Goal: Information Seeking & Learning: Understand process/instructions

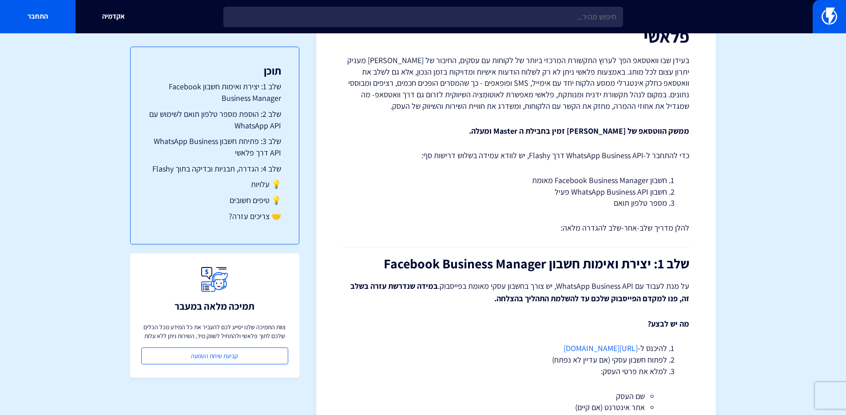
scroll to position [96, 0]
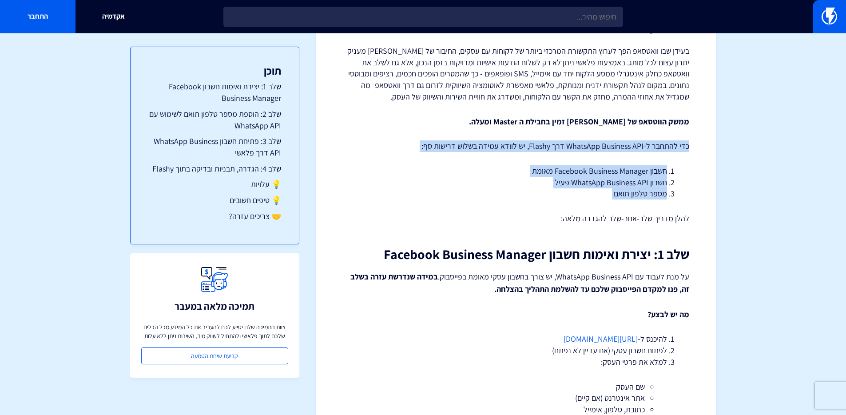
drag, startPoint x: 630, startPoint y: 133, endPoint x: 611, endPoint y: 206, distance: 75.8
copy div "כדי להתחבר ל-WhatsApp Business API דרך Flashy, יש לוודא עמידה בשלוש דרישות סף: …"
click at [628, 170] on li "חשבון Facebook Business Manager מאומת" at bounding box center [516, 171] width 302 height 12
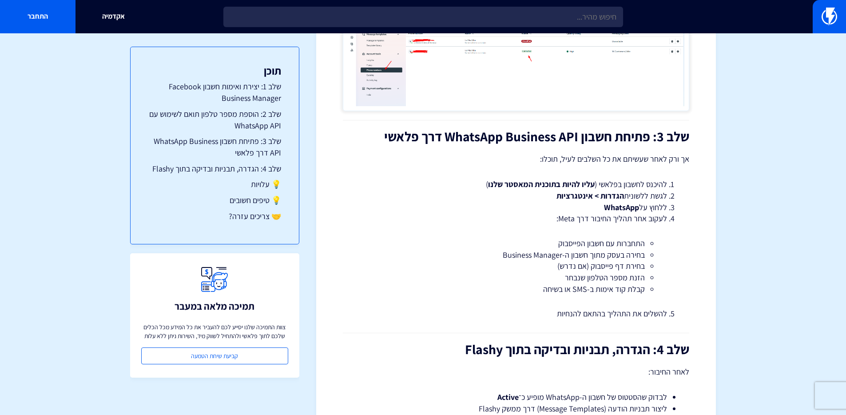
scroll to position [1396, 0]
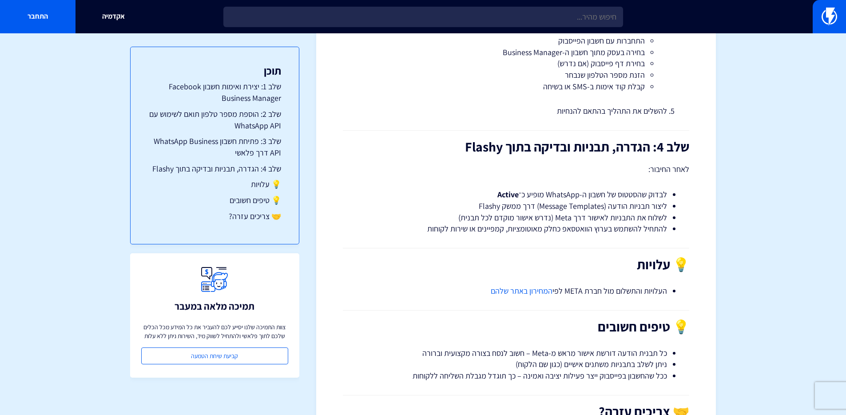
scroll to position [1567, 0]
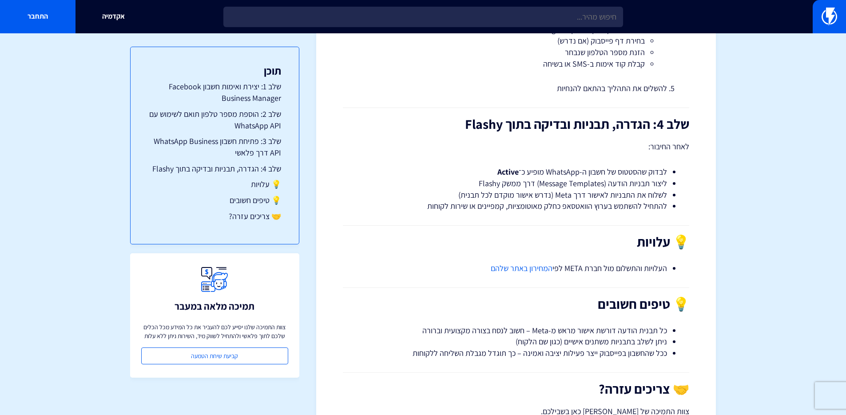
click at [608, 195] on li "לשלוח את התבניות לאישור דרך Meta (נדרש אישור מוקדם לכל תבנית)" at bounding box center [516, 195] width 302 height 12
click at [608, 204] on li "להתחיל להשתמש בערוץ הוואטסאפ כחלק מאוטומציות, קמפיינים או שירות לקוחות" at bounding box center [516, 206] width 302 height 12
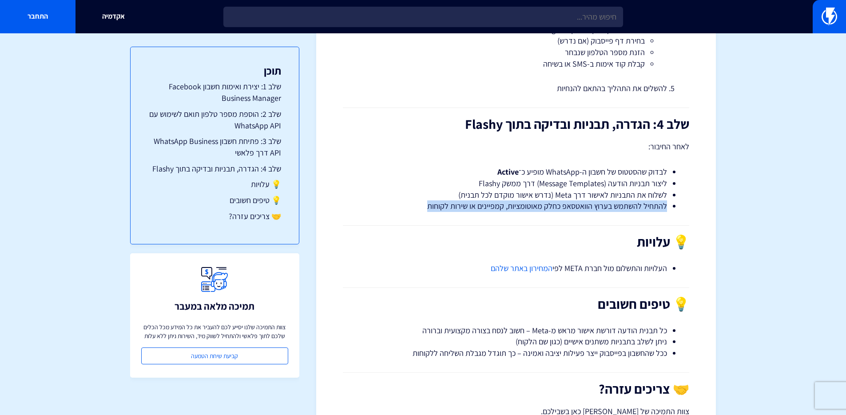
click at [608, 204] on li "להתחיל להשתמש בערוץ הוואטסאפ כחלק מאוטומציות, קמפיינים או שירות לקוחות" at bounding box center [516, 206] width 302 height 12
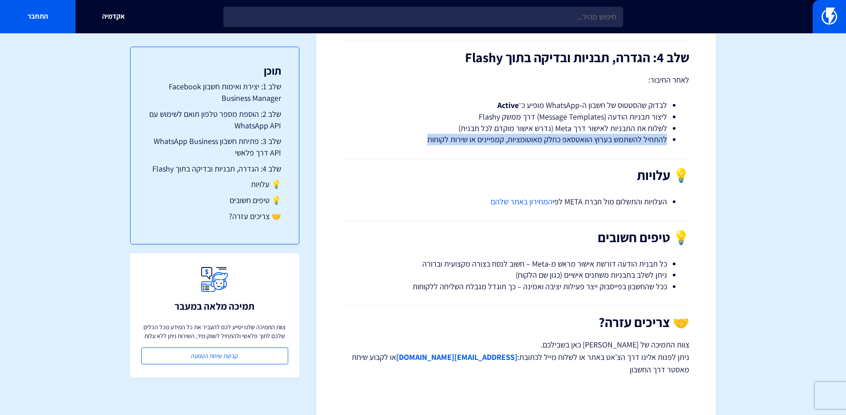
scroll to position [1647, 0]
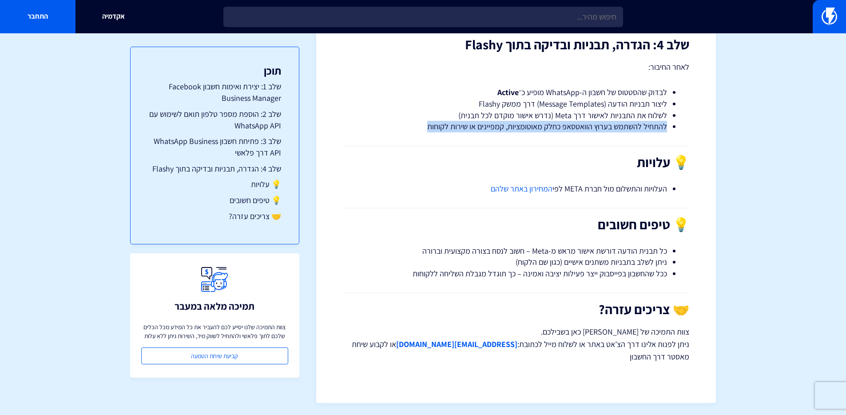
click at [536, 190] on link "המחירון באתר שלהם" at bounding box center [522, 188] width 62 height 10
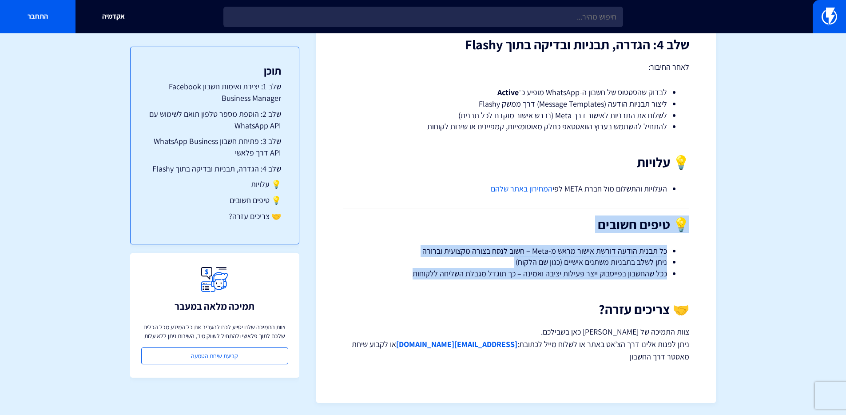
drag, startPoint x: 620, startPoint y: 201, endPoint x: 615, endPoint y: 282, distance: 81.0
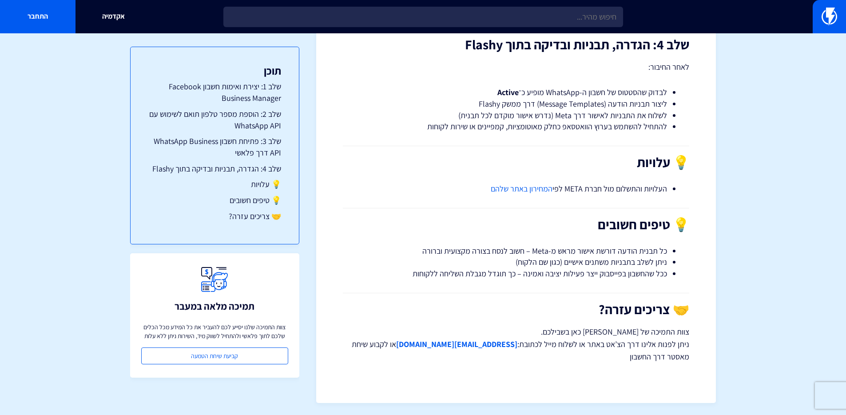
click at [670, 168] on h2 "💡 עלויות" at bounding box center [516, 162] width 346 height 15
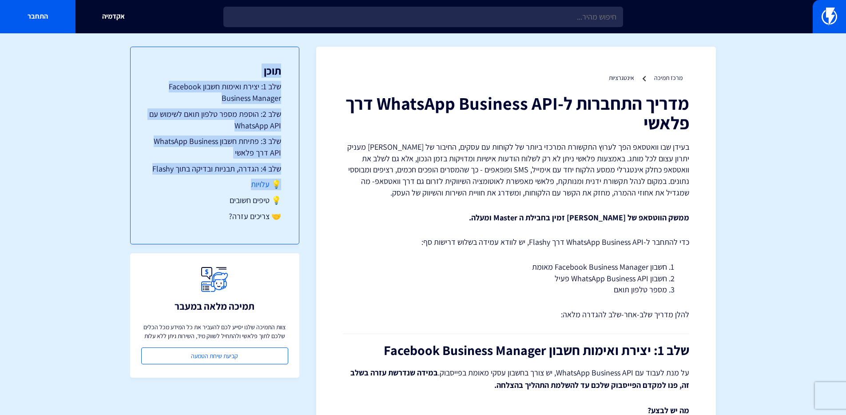
drag, startPoint x: 264, startPoint y: 63, endPoint x: 229, endPoint y: 181, distance: 122.8
click at [229, 181] on div "תוכן שלב 1: יצירת ואימות חשבון Facebook Business Manager שלב 2: הוספת מספר טלפו…" at bounding box center [214, 146] width 169 height 198
click at [229, 181] on link "💡 עלויות" at bounding box center [214, 184] width 133 height 12
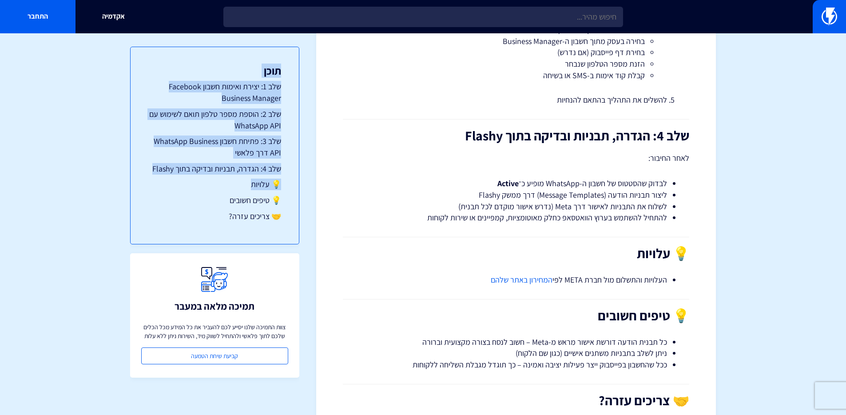
scroll to position [1648, 0]
